Goal: Task Accomplishment & Management: Use online tool/utility

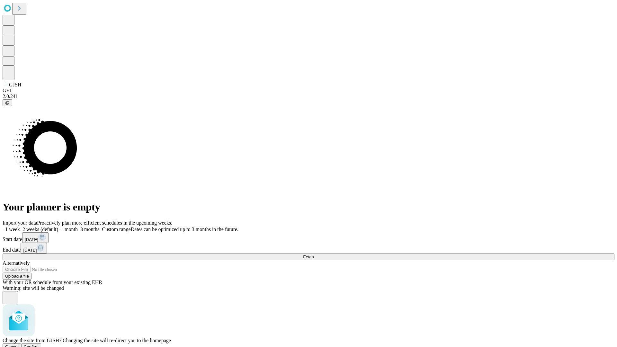
click at [39, 345] on span "Confirm" at bounding box center [31, 347] width 15 height 5
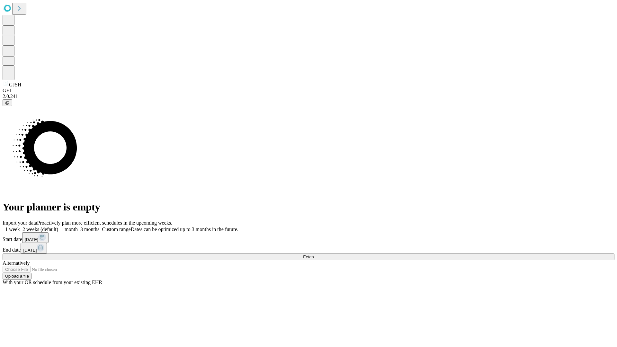
click at [78, 227] on label "1 month" at bounding box center [68, 229] width 20 height 5
click at [314, 255] on span "Fetch" at bounding box center [308, 257] width 11 height 5
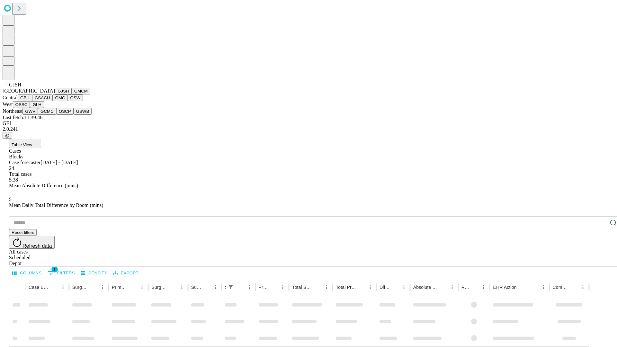
click at [72, 95] on button "GMCM" at bounding box center [81, 91] width 19 height 7
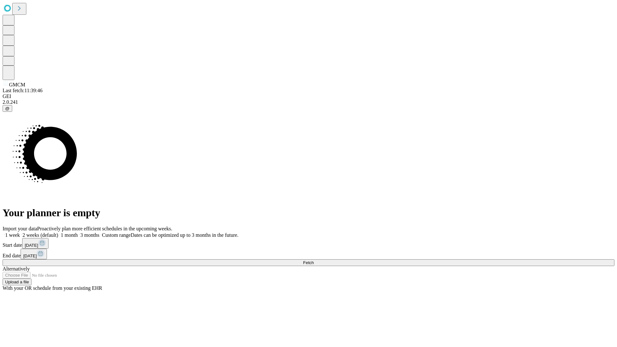
click at [78, 232] on label "1 month" at bounding box center [68, 234] width 20 height 5
click at [314, 260] on span "Fetch" at bounding box center [308, 262] width 11 height 5
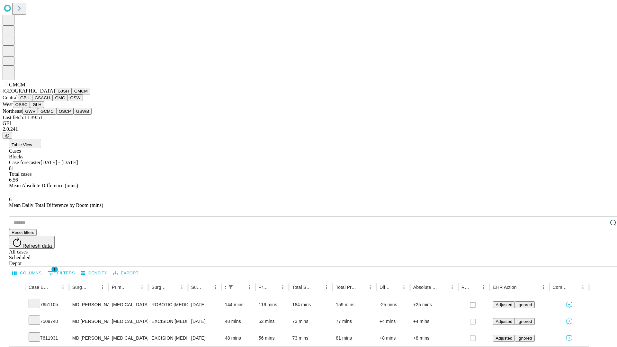
click at [32, 101] on button "GBH" at bounding box center [25, 98] width 14 height 7
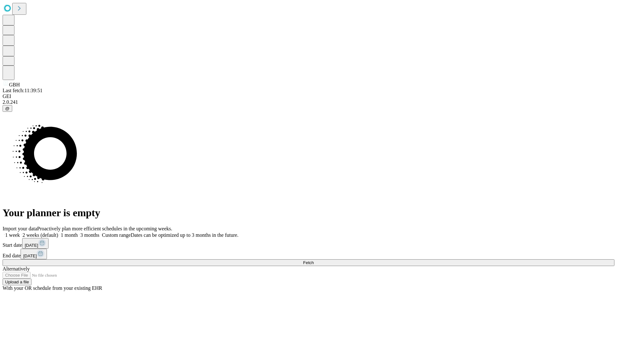
click at [78, 232] on label "1 month" at bounding box center [68, 234] width 20 height 5
click at [314, 260] on span "Fetch" at bounding box center [308, 262] width 11 height 5
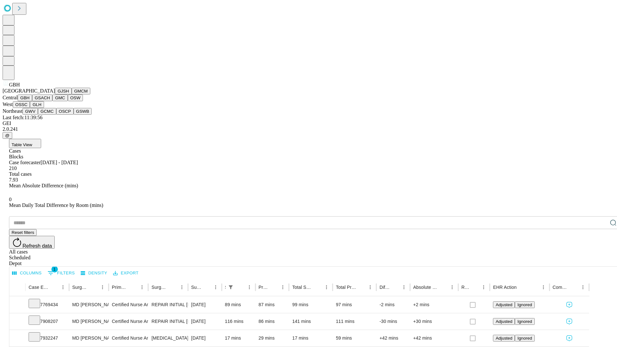
click at [50, 101] on button "GSACH" at bounding box center [42, 98] width 20 height 7
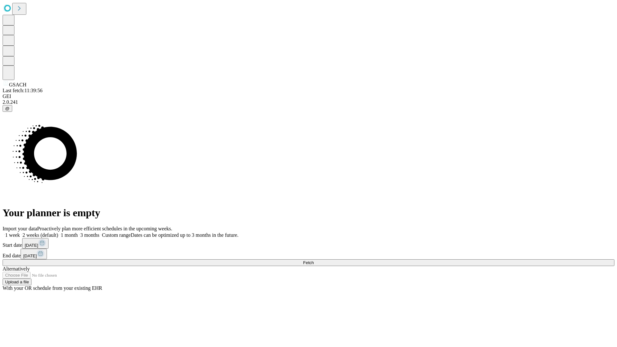
click at [78, 232] on label "1 month" at bounding box center [68, 234] width 20 height 5
click at [314, 260] on span "Fetch" at bounding box center [308, 262] width 11 height 5
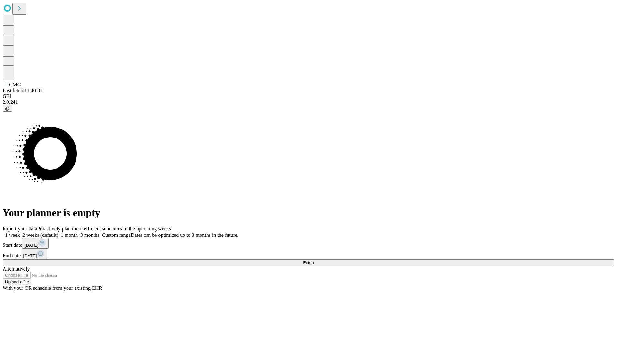
click at [78, 232] on label "1 month" at bounding box center [68, 234] width 20 height 5
click at [314, 260] on span "Fetch" at bounding box center [308, 262] width 11 height 5
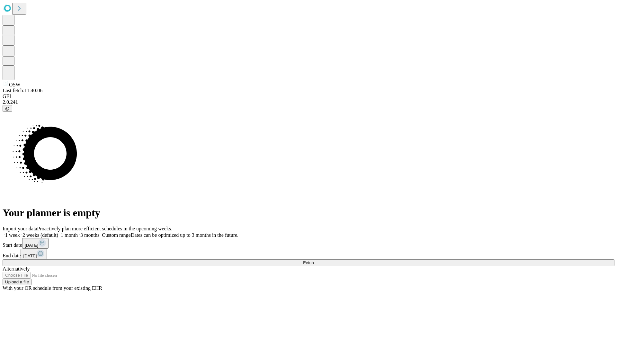
click at [314, 260] on span "Fetch" at bounding box center [308, 262] width 11 height 5
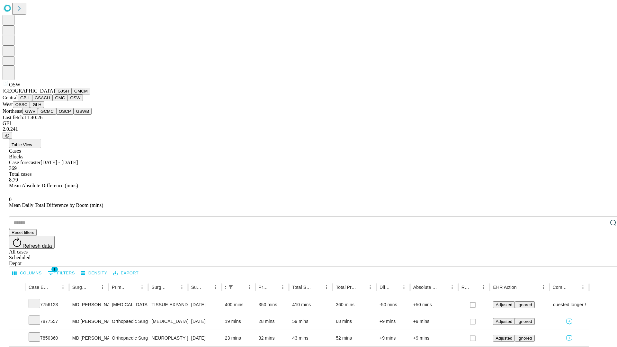
click at [30, 108] on button "OSSC" at bounding box center [21, 104] width 17 height 7
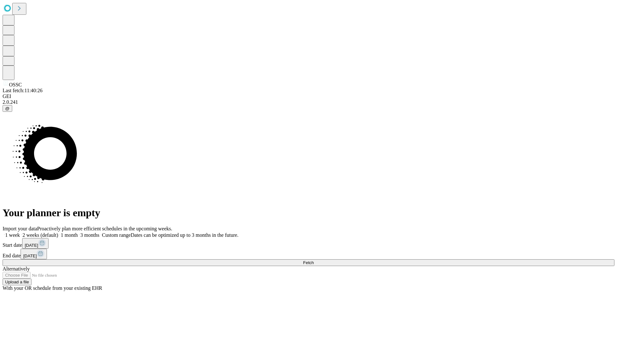
click at [78, 232] on label "1 month" at bounding box center [68, 234] width 20 height 5
click at [314, 260] on span "Fetch" at bounding box center [308, 262] width 11 height 5
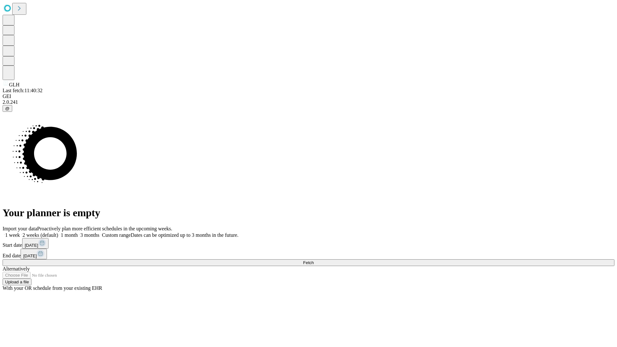
click at [78, 232] on label "1 month" at bounding box center [68, 234] width 20 height 5
click at [314, 260] on span "Fetch" at bounding box center [308, 262] width 11 height 5
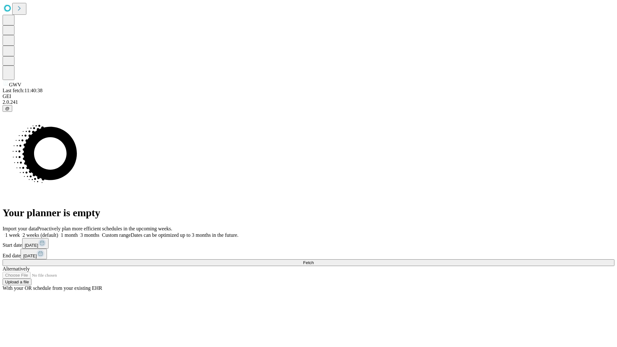
click at [78, 232] on label "1 month" at bounding box center [68, 234] width 20 height 5
click at [314, 260] on span "Fetch" at bounding box center [308, 262] width 11 height 5
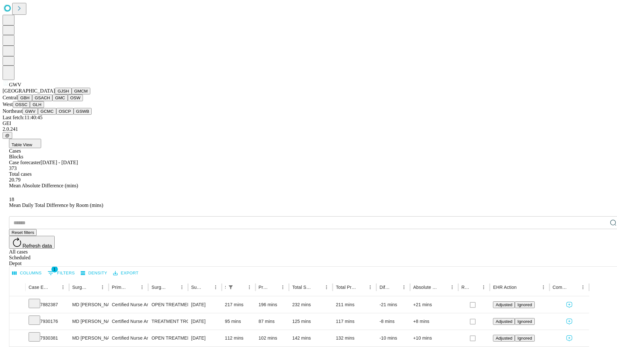
click at [50, 115] on button "GCMC" at bounding box center [47, 111] width 18 height 7
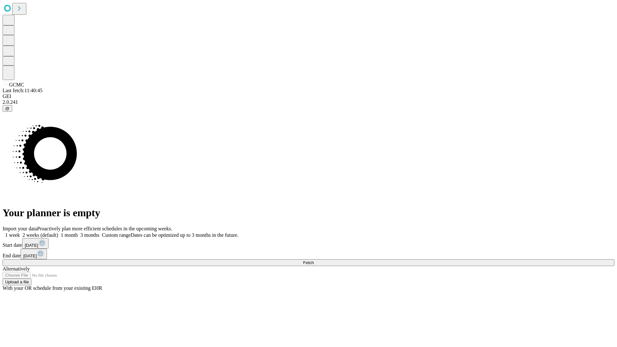
click at [78, 232] on label "1 month" at bounding box center [68, 234] width 20 height 5
click at [314, 260] on span "Fetch" at bounding box center [308, 262] width 11 height 5
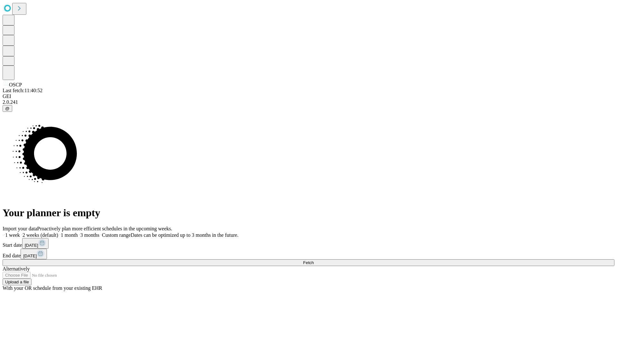
click at [78, 232] on label "1 month" at bounding box center [68, 234] width 20 height 5
click at [314, 260] on span "Fetch" at bounding box center [308, 262] width 11 height 5
